Goal: Information Seeking & Learning: Learn about a topic

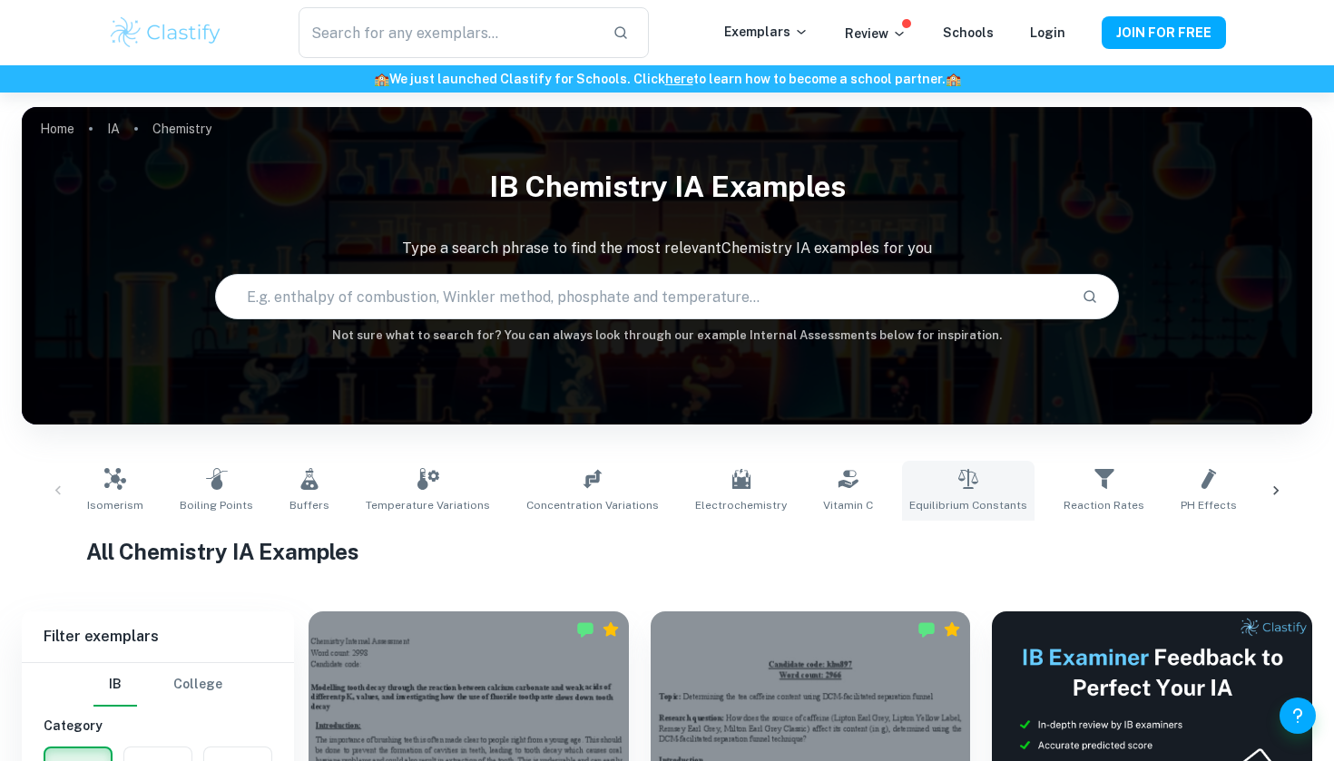
scroll to position [262, 0]
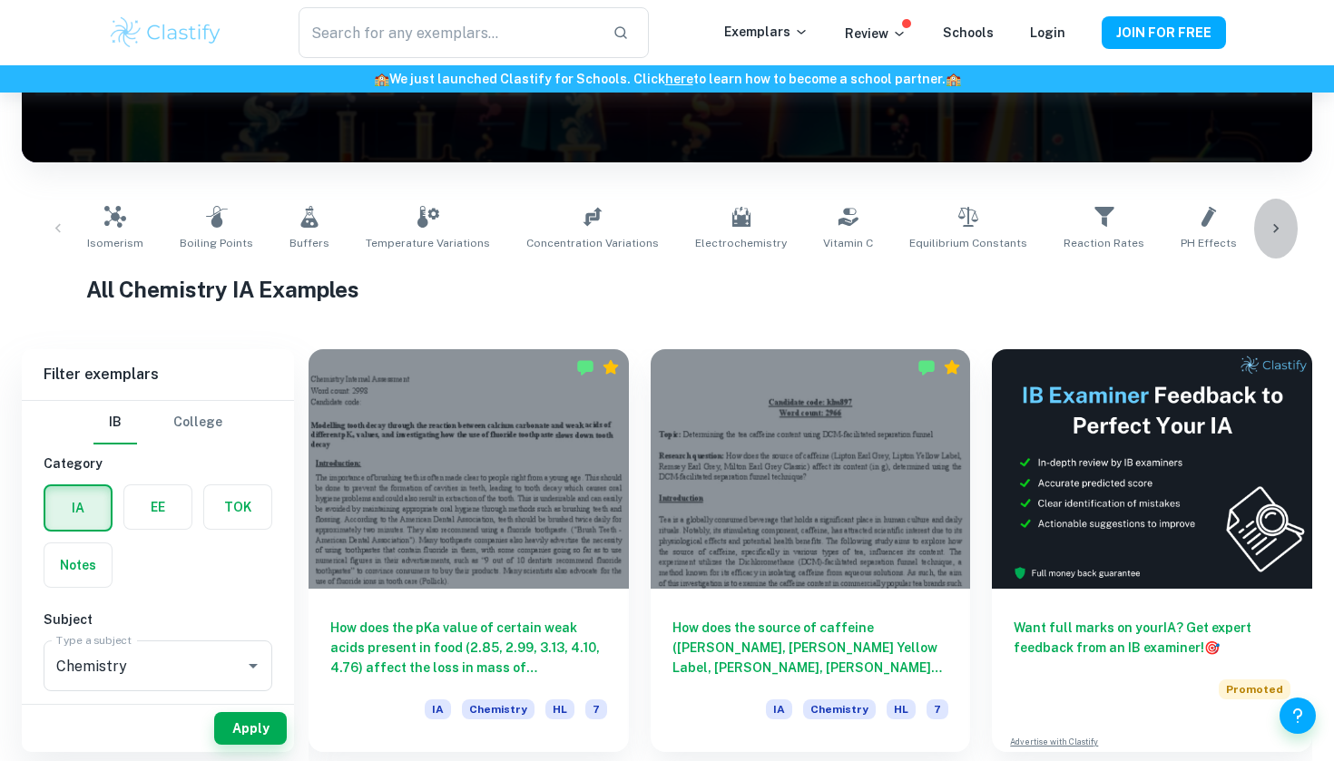
click at [1288, 221] on div at bounding box center [1276, 229] width 44 height 60
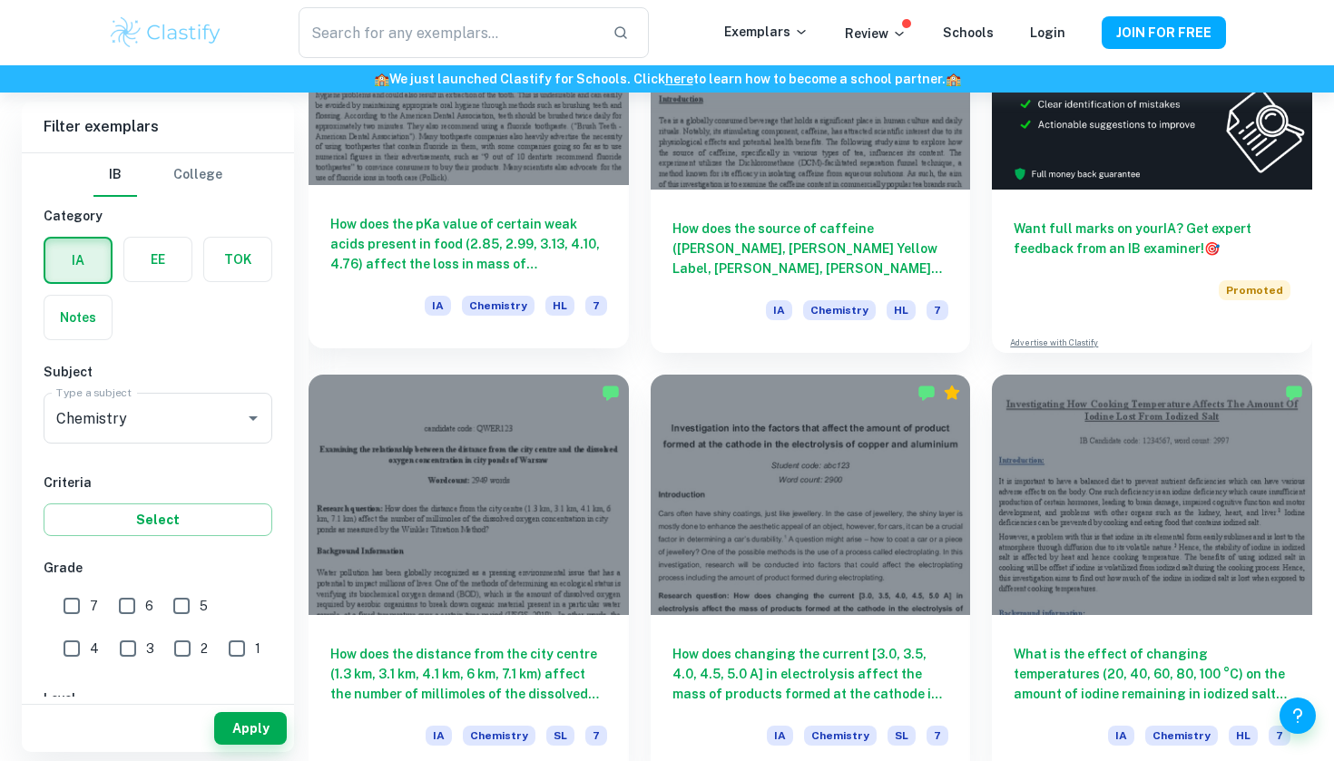
scroll to position [666, 0]
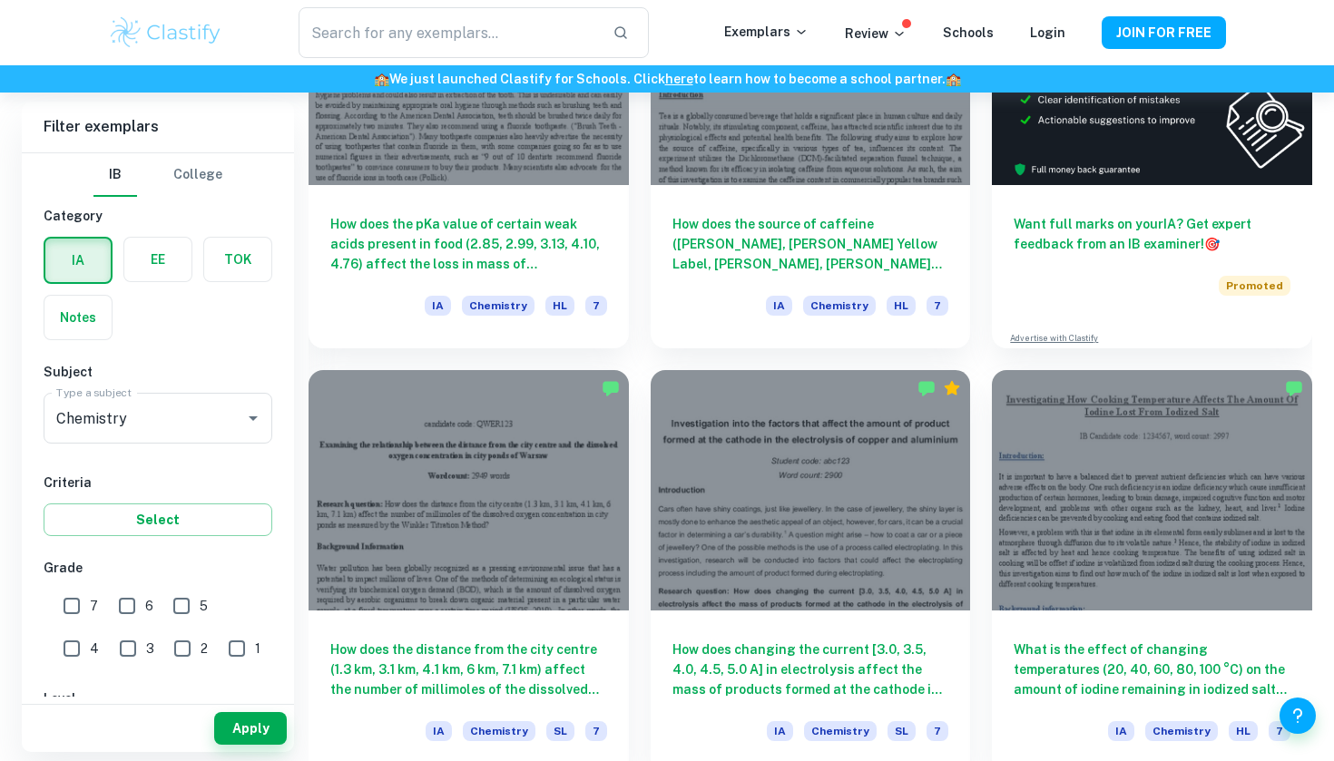
click at [69, 604] on input "7" at bounding box center [72, 606] width 36 height 36
checkbox input "true"
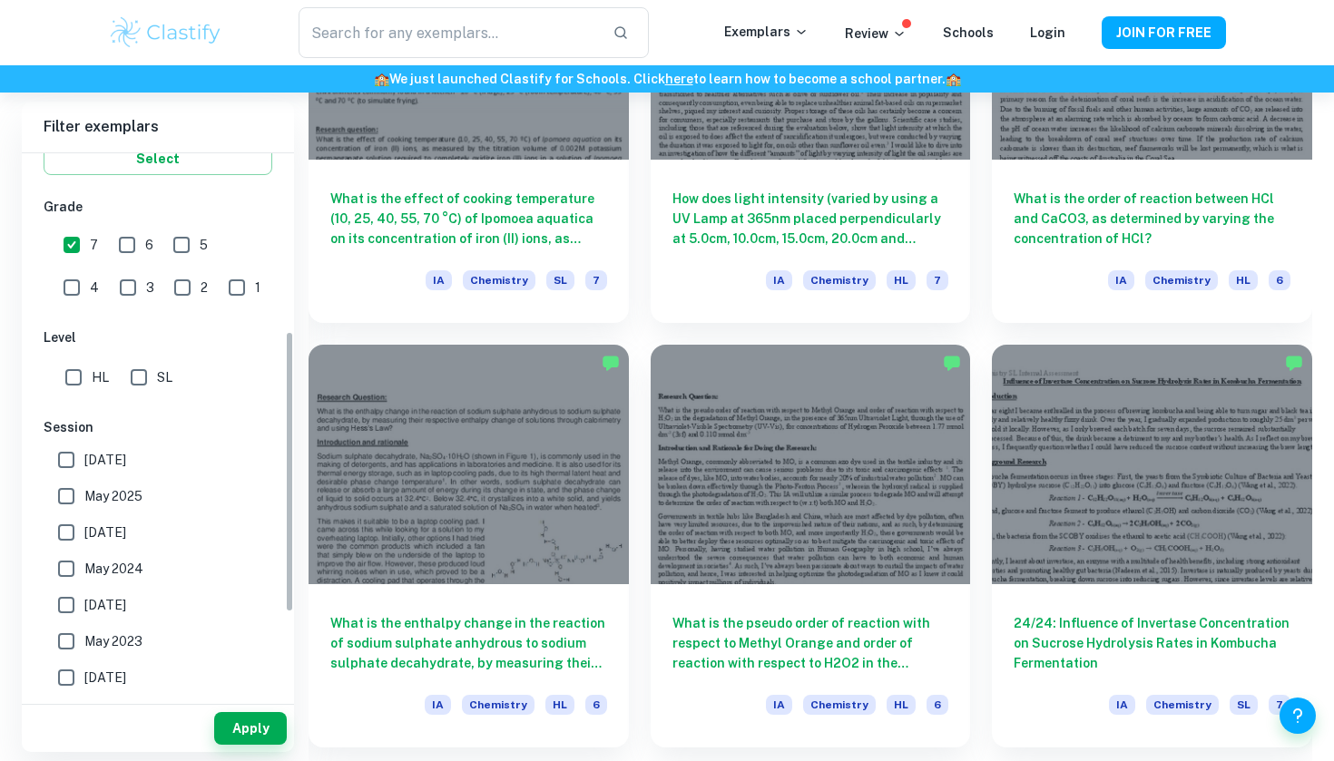
scroll to position [333, 0]
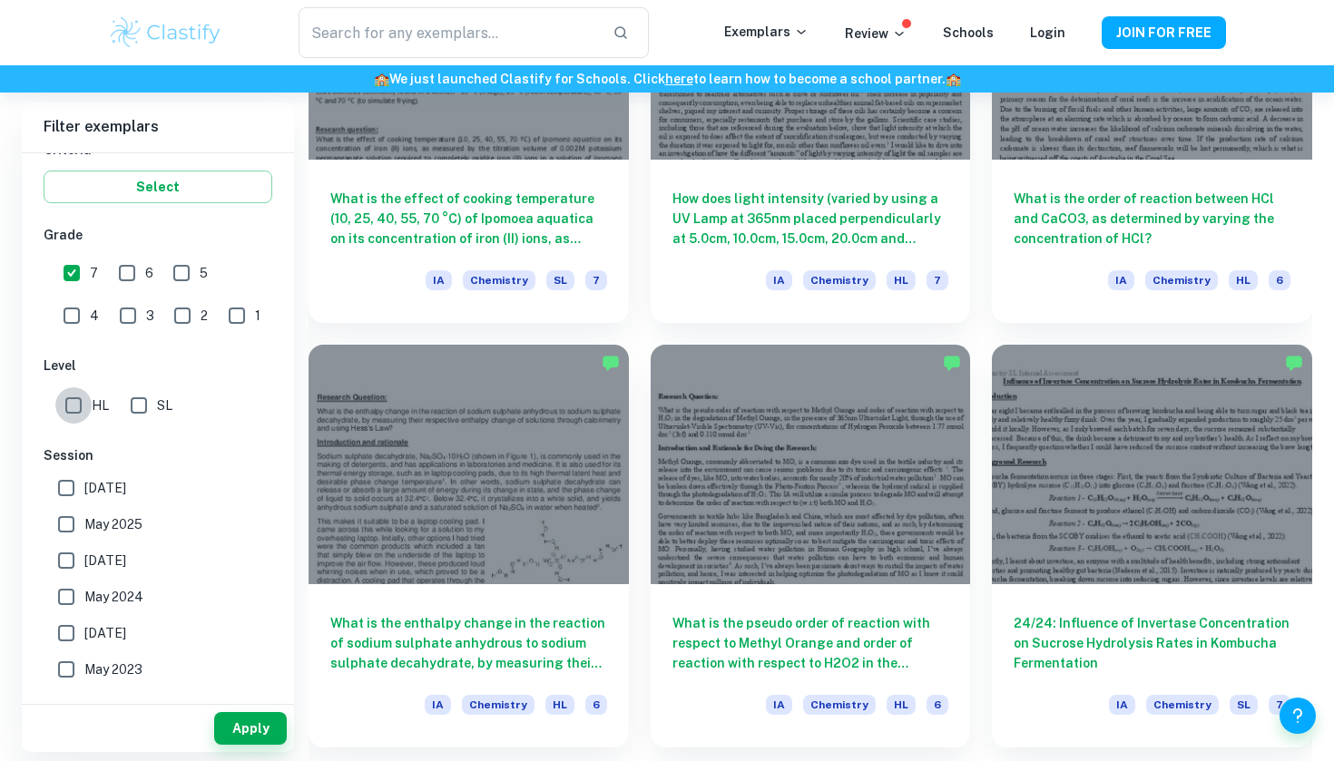
click at [68, 402] on input "HL" at bounding box center [73, 405] width 36 height 36
checkbox input "true"
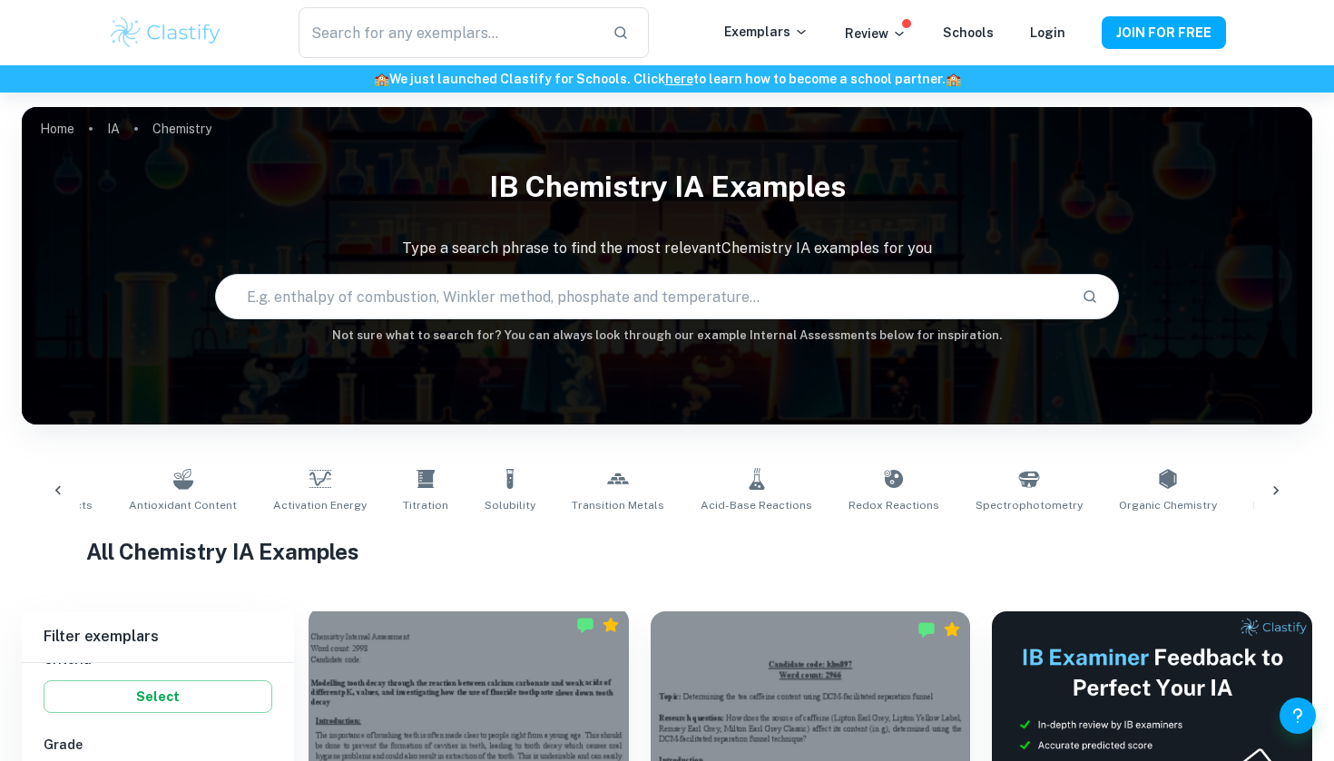
scroll to position [0, 0]
click at [749, 486] on icon at bounding box center [756, 479] width 15 height 22
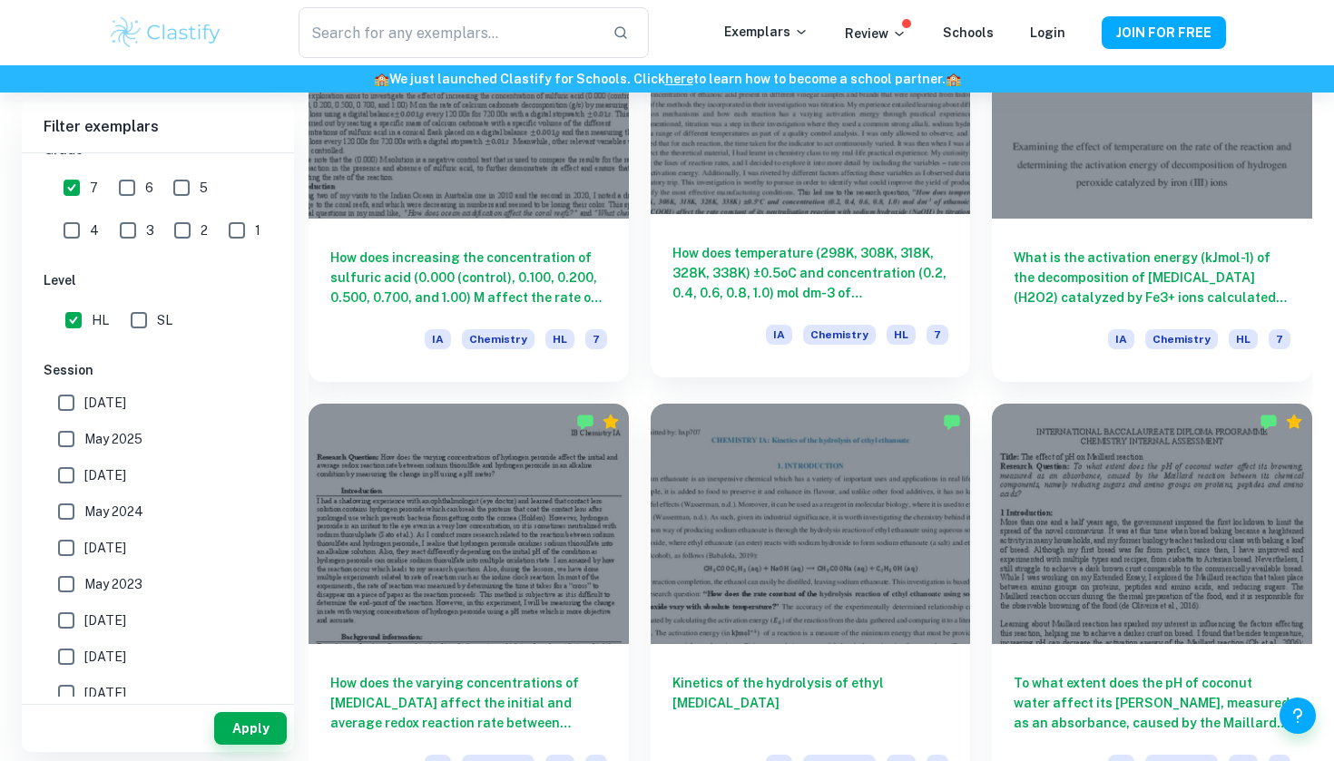
scroll to position [4036, 0]
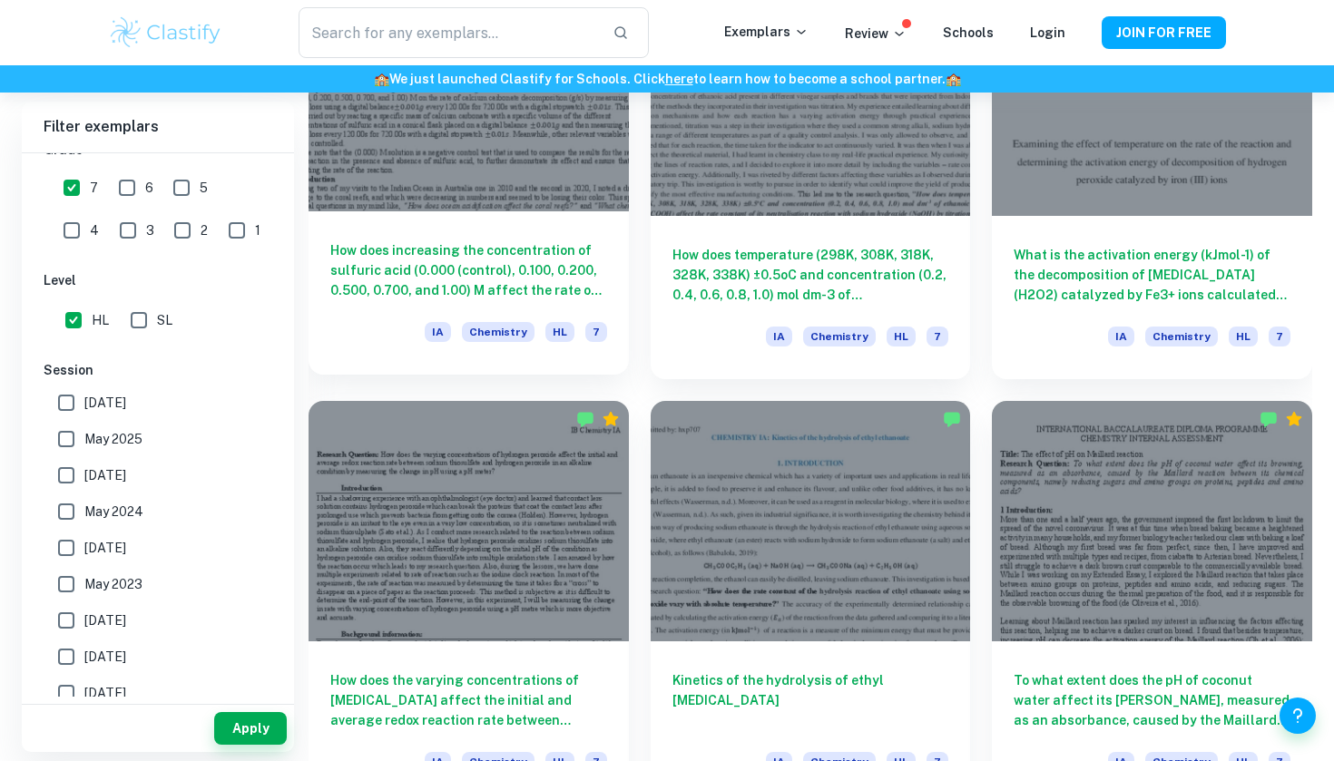
click at [553, 262] on h6 "How does increasing the concentration of sulfuric acid (0.000 (control), 0.100,…" at bounding box center [468, 270] width 277 height 60
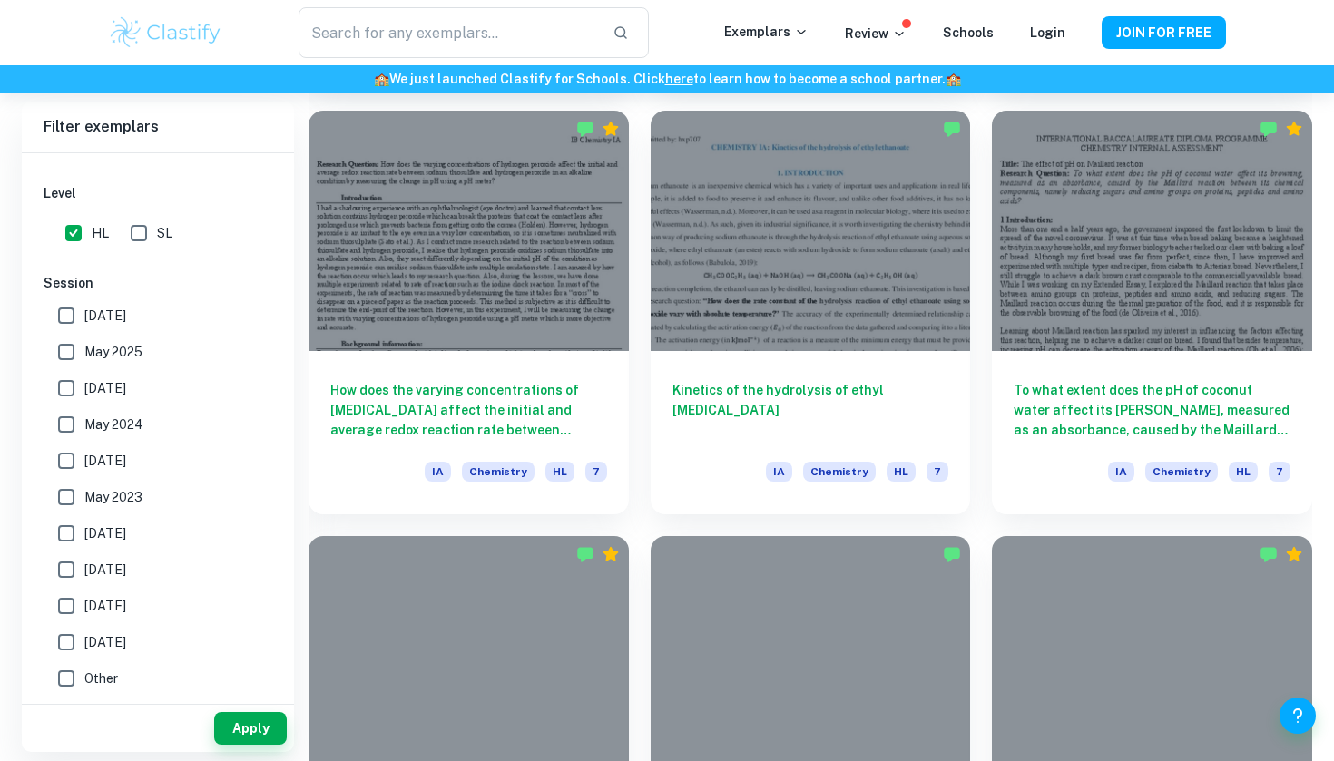
scroll to position [4627, 0]
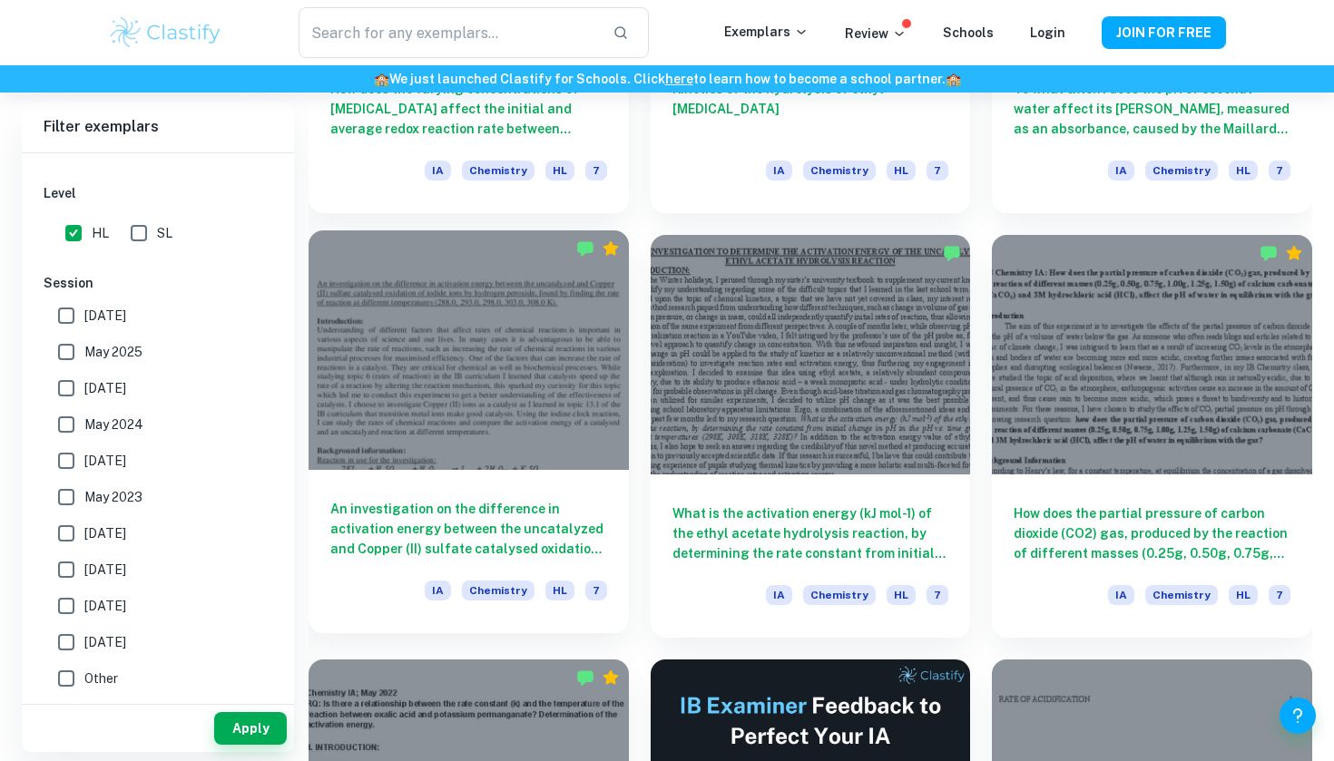
click at [543, 382] on div at bounding box center [468, 350] width 320 height 240
